Goal: Information Seeking & Learning: Check status

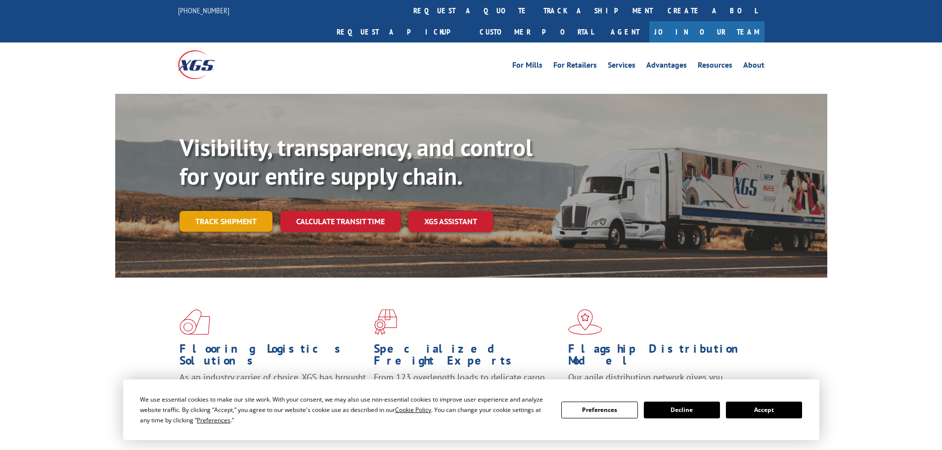
click at [221, 211] on link "Track shipment" at bounding box center [225, 221] width 93 height 21
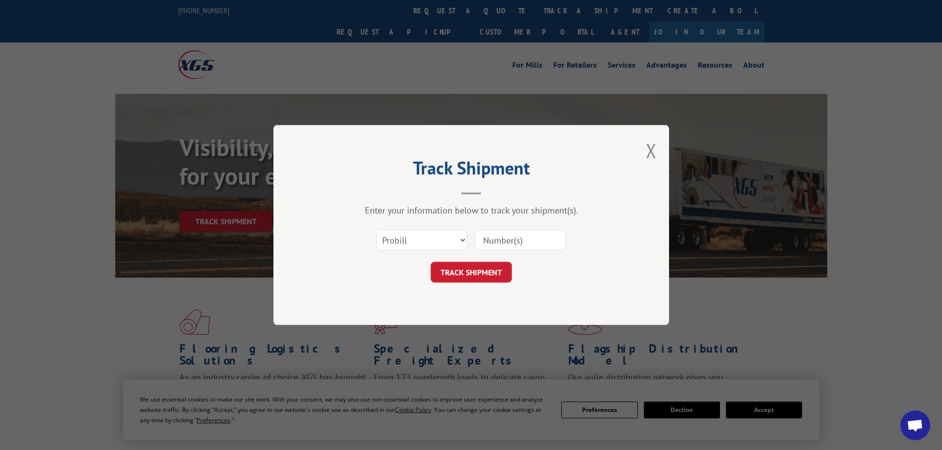
click at [520, 235] on input at bounding box center [520, 240] width 91 height 21
paste input "16755155"
type input "16755155"
click at [483, 265] on button "TRACK SHIPMENT" at bounding box center [471, 272] width 81 height 21
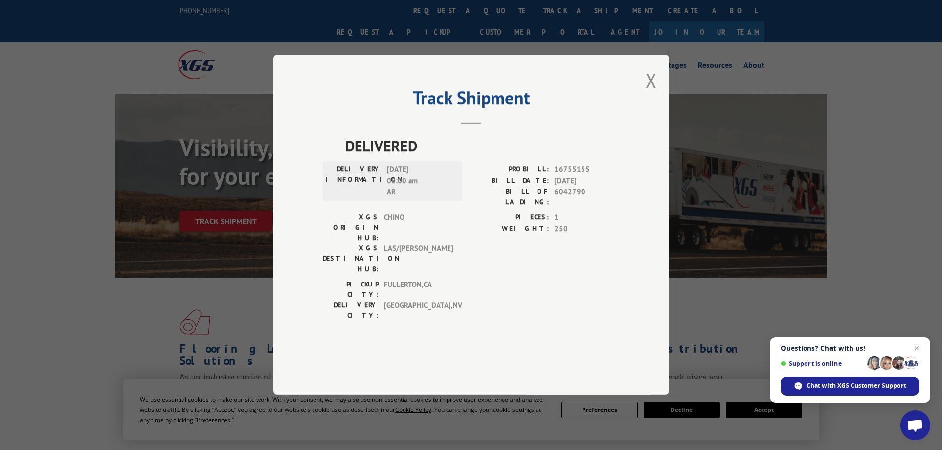
drag, startPoint x: 914, startPoint y: 348, endPoint x: 865, endPoint y: 297, distance: 70.6
click at [914, 348] on span "Close chat" at bounding box center [917, 349] width 12 height 12
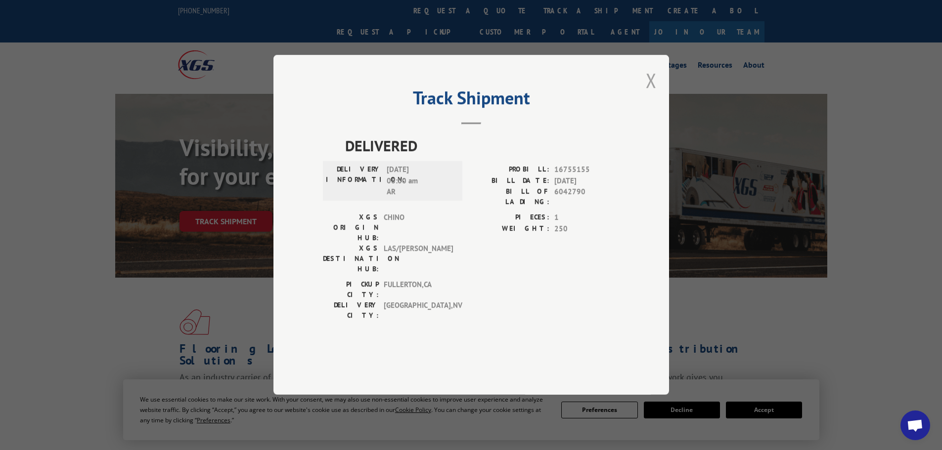
click at [647, 93] on button "Close modal" at bounding box center [651, 80] width 11 height 26
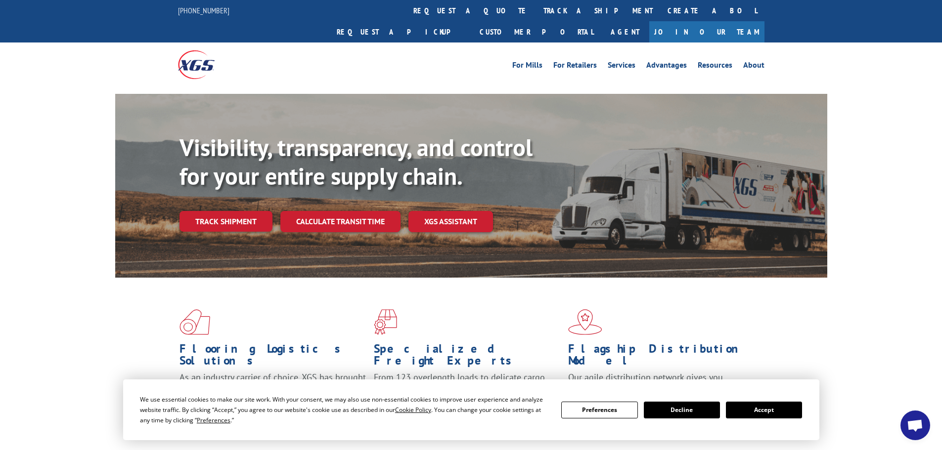
click at [247, 212] on div "Visibility, transparency, and control for your entire supply chain. Track shipm…" at bounding box center [503, 202] width 648 height 138
click at [255, 211] on link "Track shipment" at bounding box center [225, 221] width 93 height 21
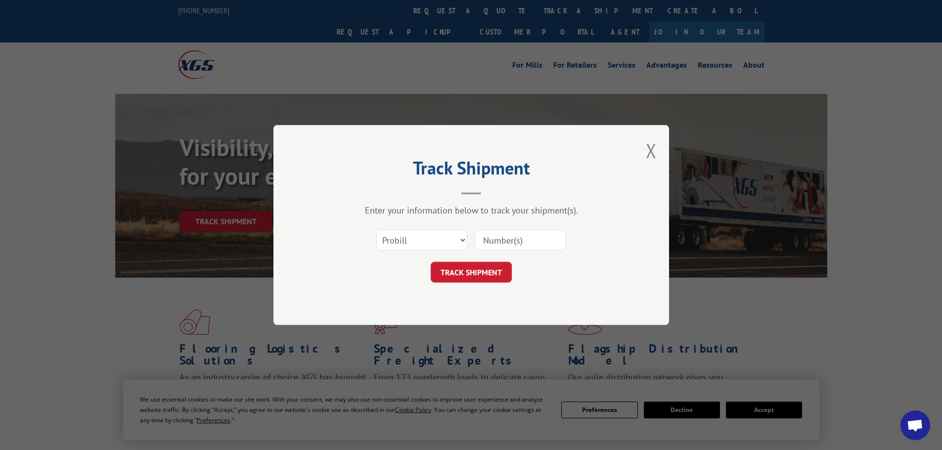
click at [485, 237] on input at bounding box center [520, 240] width 91 height 21
paste input "16755155"
type input "16755155"
click at [492, 279] on button "TRACK SHIPMENT" at bounding box center [471, 272] width 81 height 21
